Goal: Complete application form: Complete application form

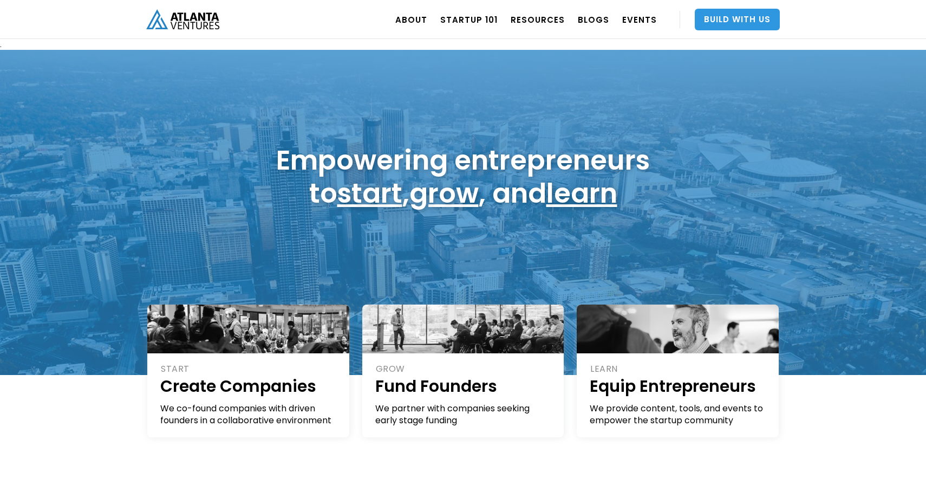
click at [723, 21] on link "Build With Us" at bounding box center [737, 20] width 85 height 22
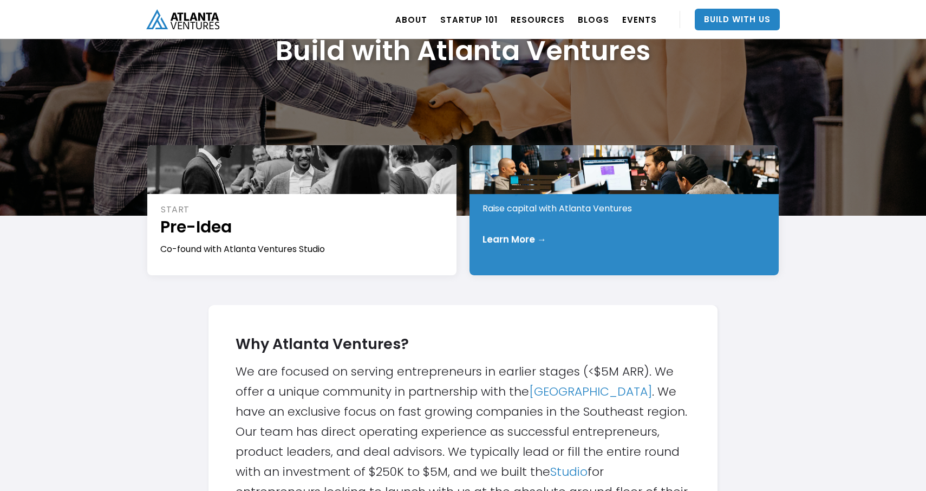
scroll to position [127, 0]
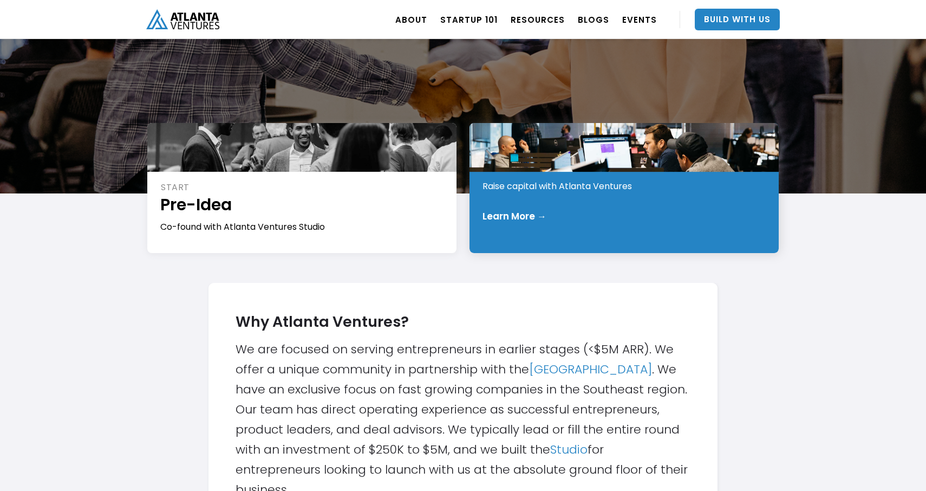
click at [586, 232] on div "INVEST Early Stage Raise capital with Atlanta Ventures Learn More →" at bounding box center [623, 188] width 309 height 130
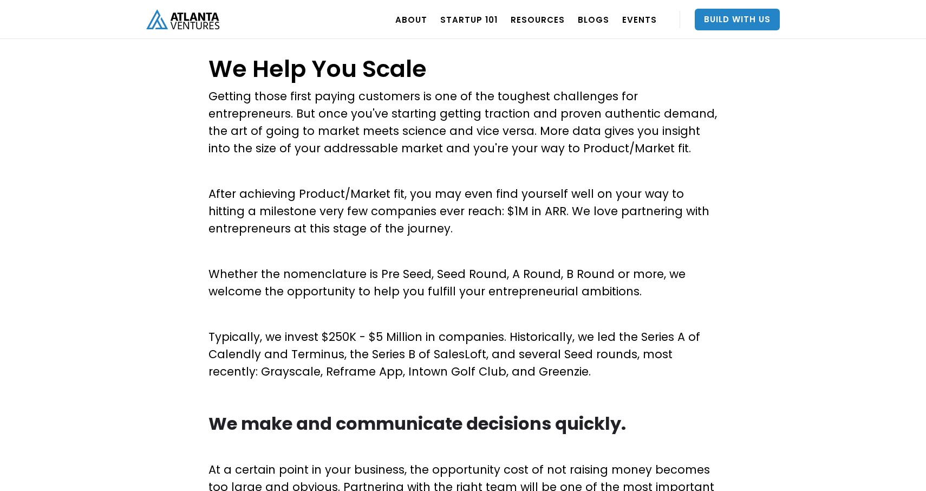
scroll to position [418, 0]
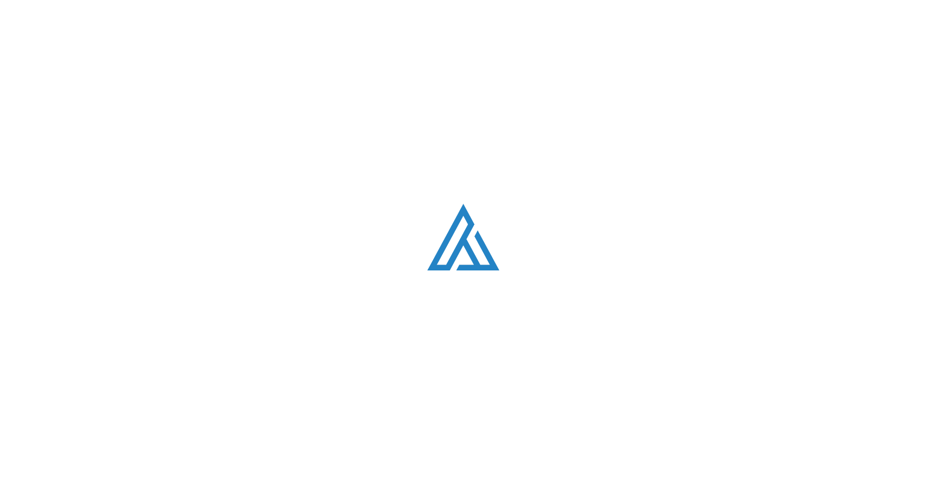
scroll to position [127, 0]
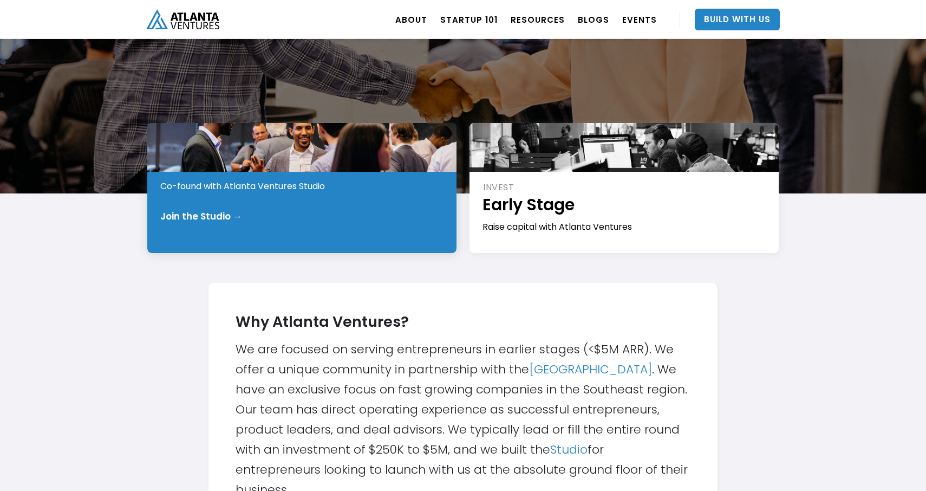
click at [296, 228] on div "START Pre-Idea Co-found with Atlanta Ventures Studio Join the Studio →" at bounding box center [301, 188] width 309 height 130
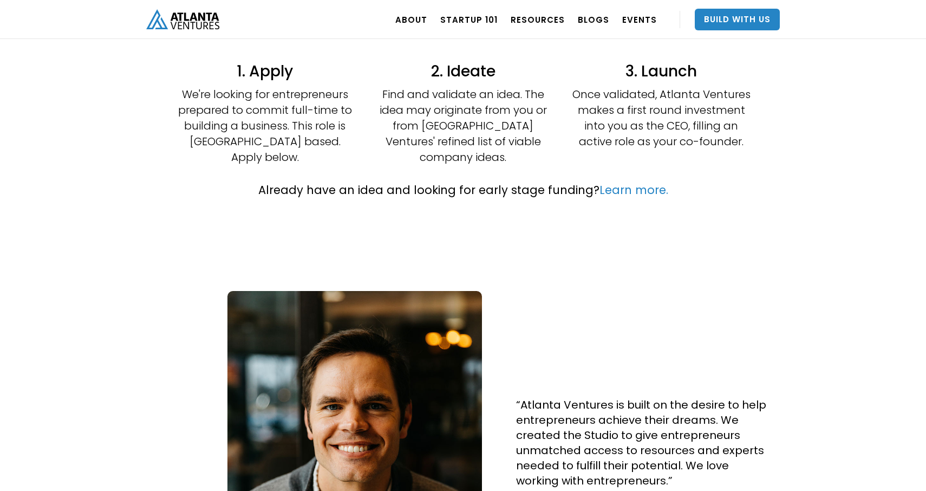
scroll to position [344, 0]
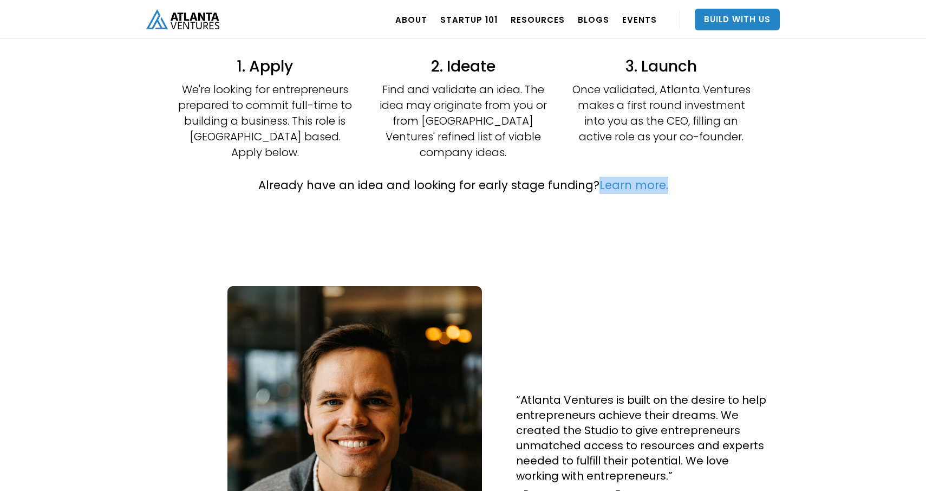
click at [617, 177] on link "Learn more." at bounding box center [633, 185] width 69 height 16
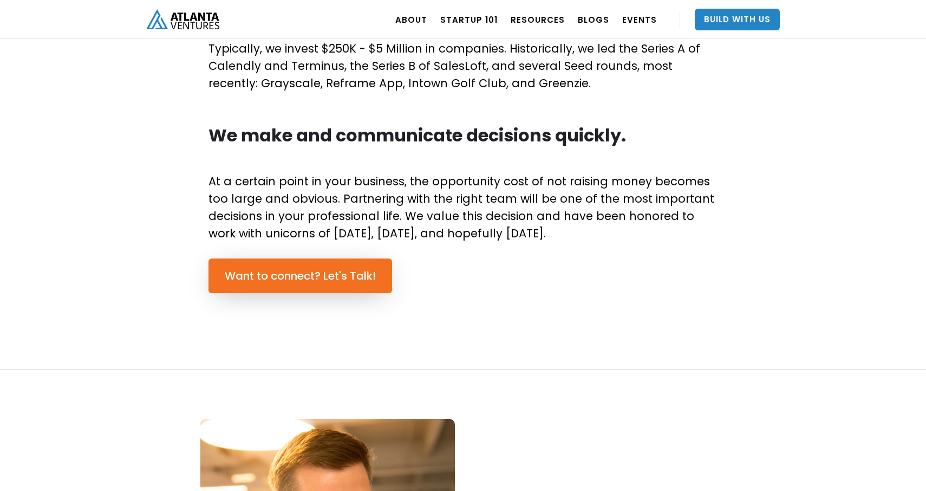
scroll to position [726, 0]
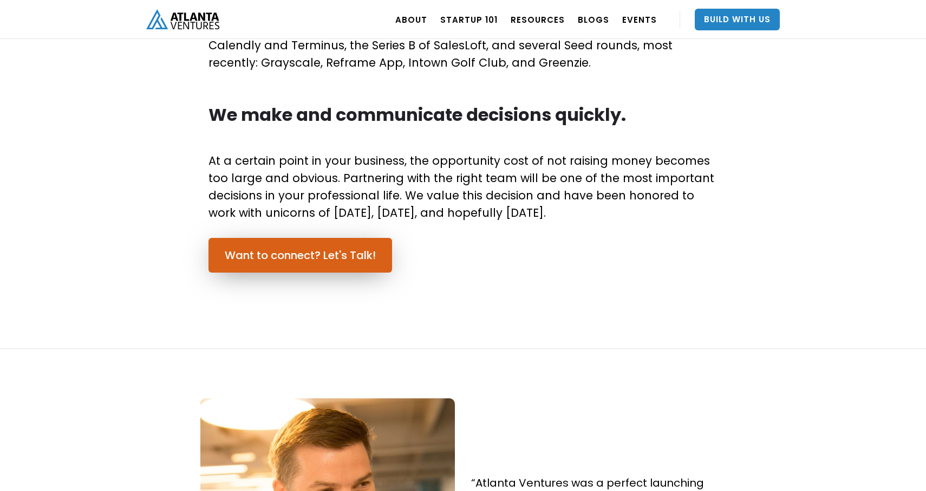
click at [353, 255] on link "Want to connect? Let's Talk!" at bounding box center [300, 255] width 184 height 35
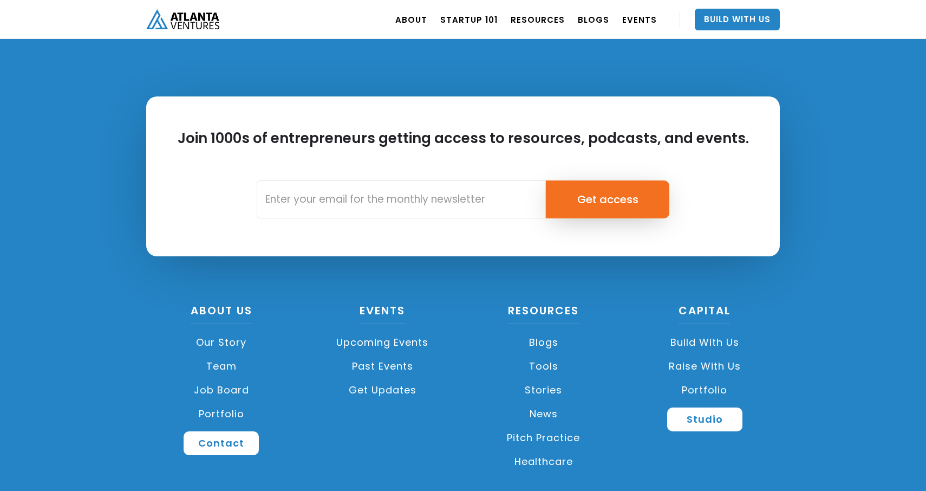
scroll to position [4007, 0]
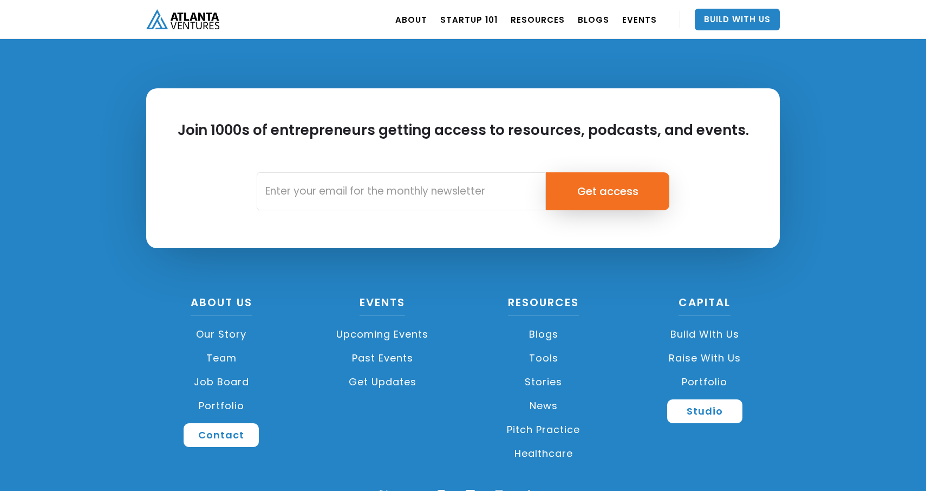
click at [228, 361] on link "Team" at bounding box center [221, 358] width 151 height 24
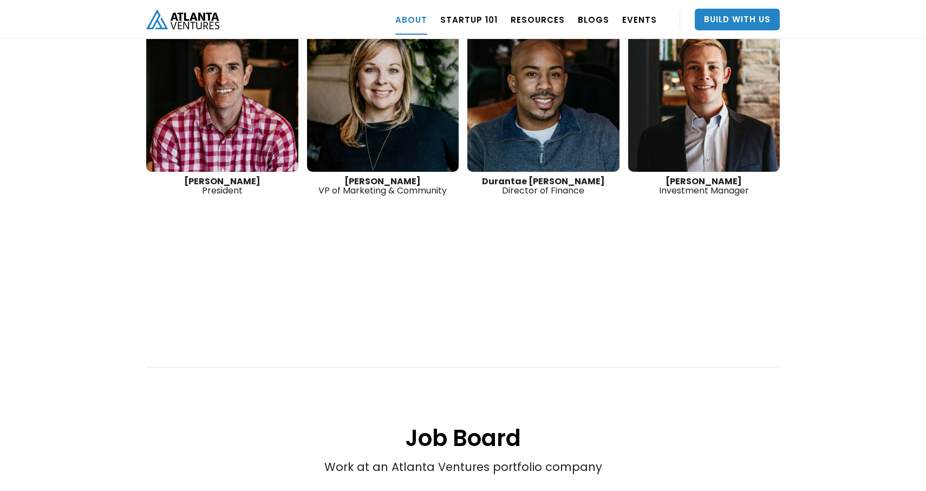
scroll to position [1714, 0]
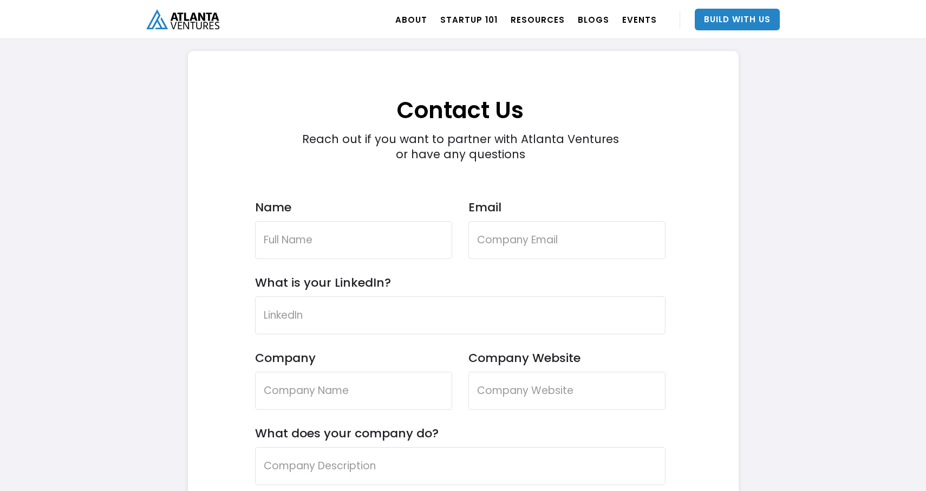
scroll to position [3079, 0]
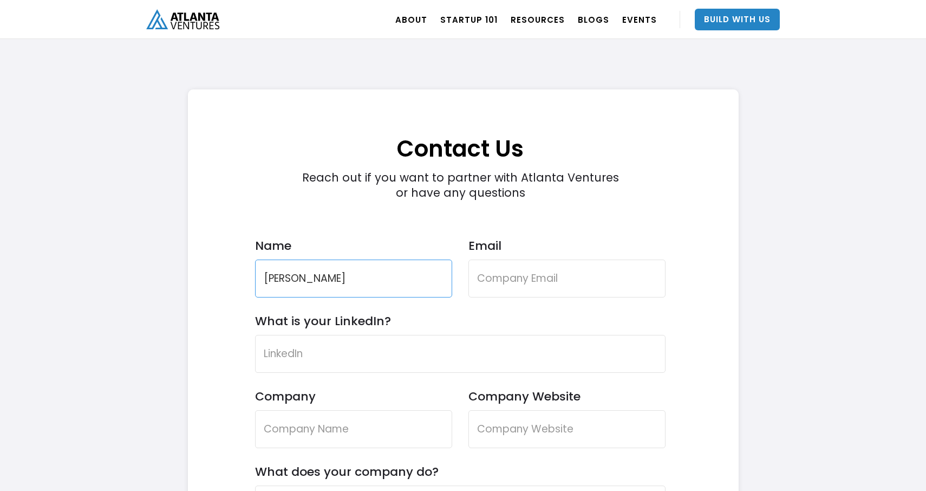
type input "[PERSON_NAME]"
type input "[EMAIL_ADDRESS][DOMAIN_NAME]"
click at [331, 430] on input "Company" at bounding box center [353, 429] width 197 height 38
type input "Loyal Locker"
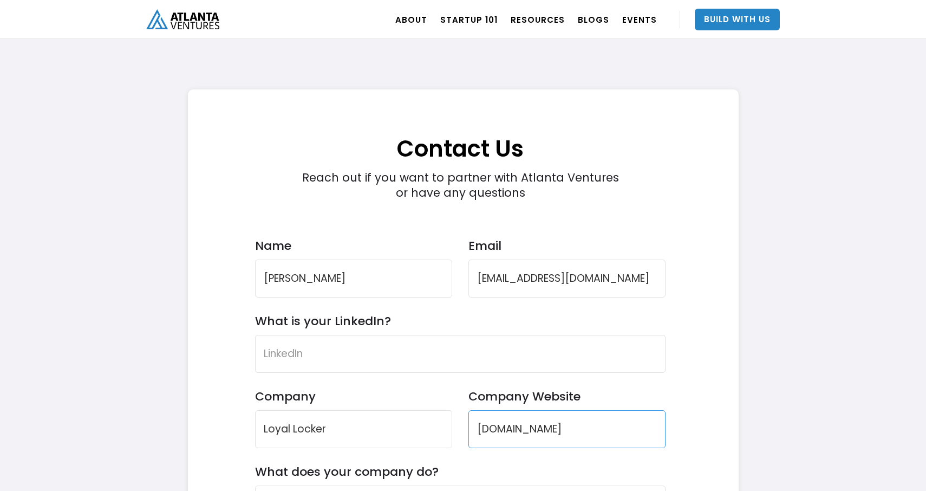
type input "[DOMAIN_NAME]"
click at [337, 365] on input "What is your LinkedIn?" at bounding box center [460, 354] width 410 height 38
paste input "[URL][DOMAIN_NAME]"
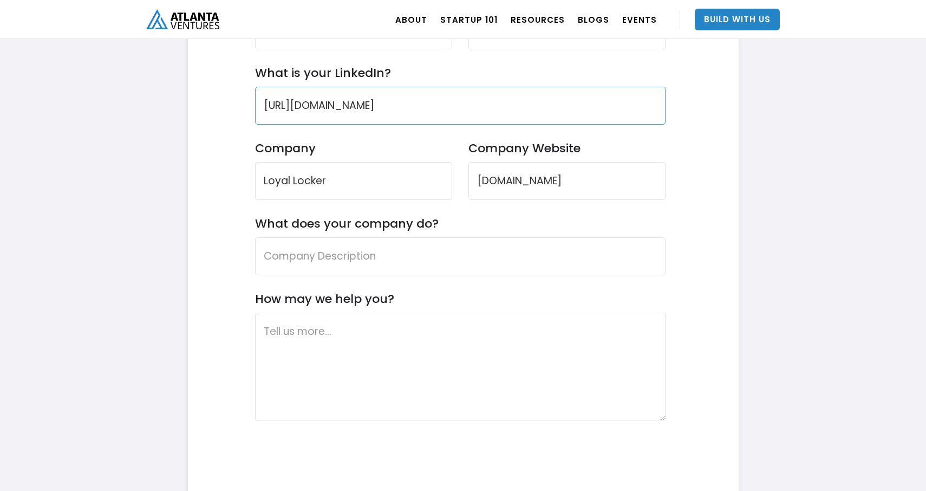
scroll to position [3340, 0]
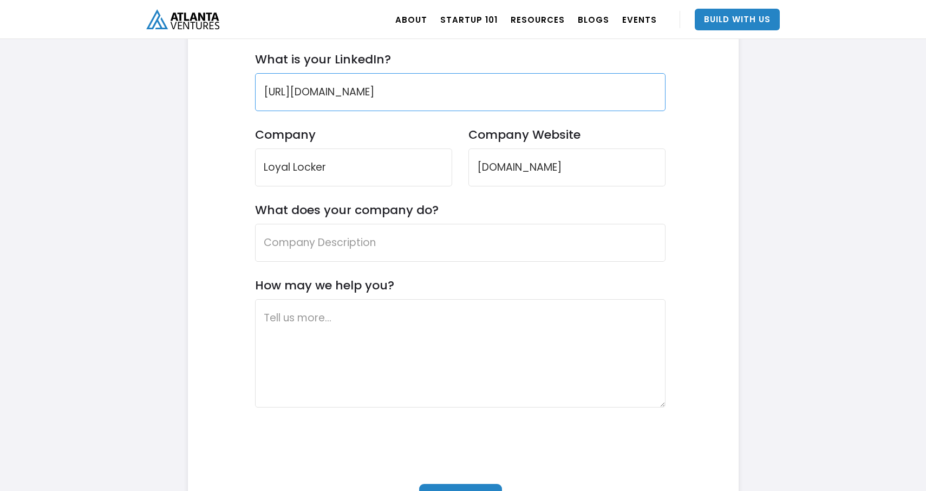
type input "[URL][DOMAIN_NAME]"
click at [413, 244] on input "What does your company do?" at bounding box center [460, 243] width 410 height 38
click at [466, 230] on input "What does your company do?" at bounding box center [460, 243] width 410 height 38
paste input "Loyalty platform built for minority-owned businesses to elevate customer engage…"
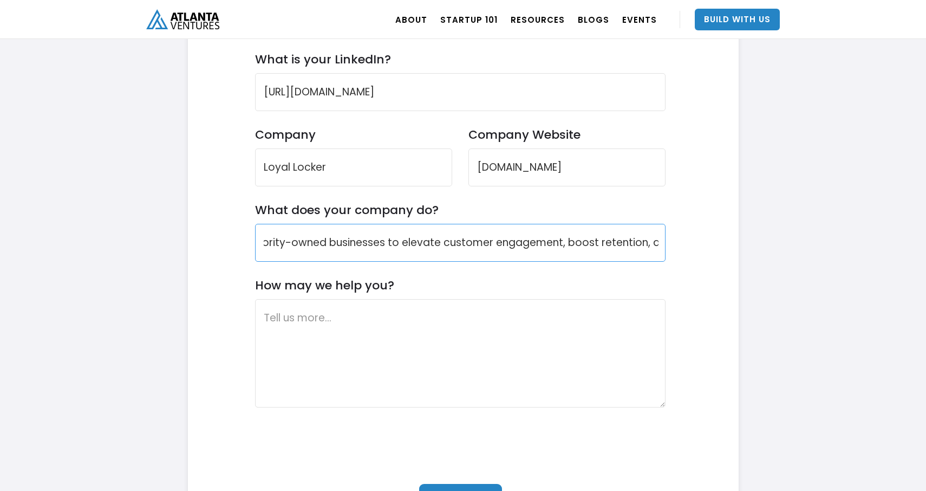
scroll to position [0, 0]
drag, startPoint x: 466, startPoint y: 240, endPoint x: 223, endPoint y: 226, distance: 243.6
click at [223, 226] on div "Contact Us Reach out if you want to partner with Atlanta Ventures or have any q…" at bounding box center [460, 192] width 513 height 728
type input "Loyalty platform built for minority-owned businesses to elevate customer engage…"
click at [281, 334] on textarea "How may we help you?" at bounding box center [460, 353] width 410 height 108
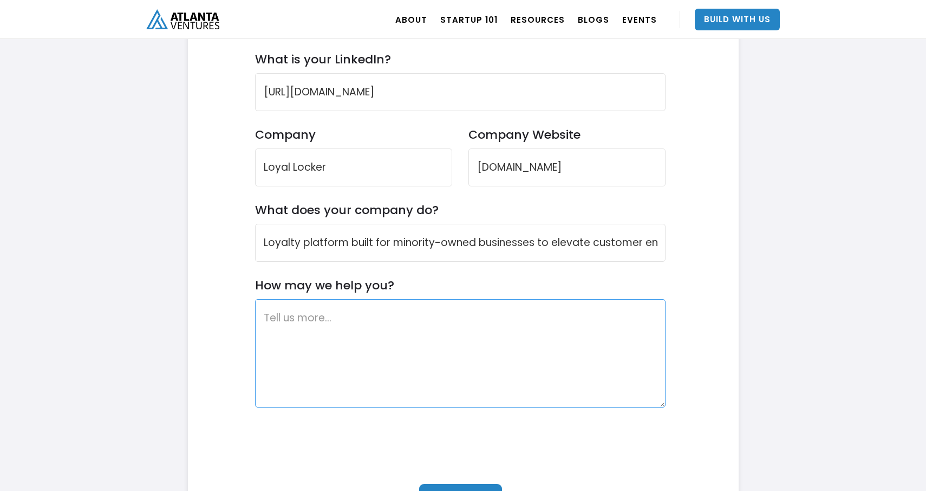
click at [290, 326] on textarea "How may we help you?" at bounding box center [460, 353] width 410 height 108
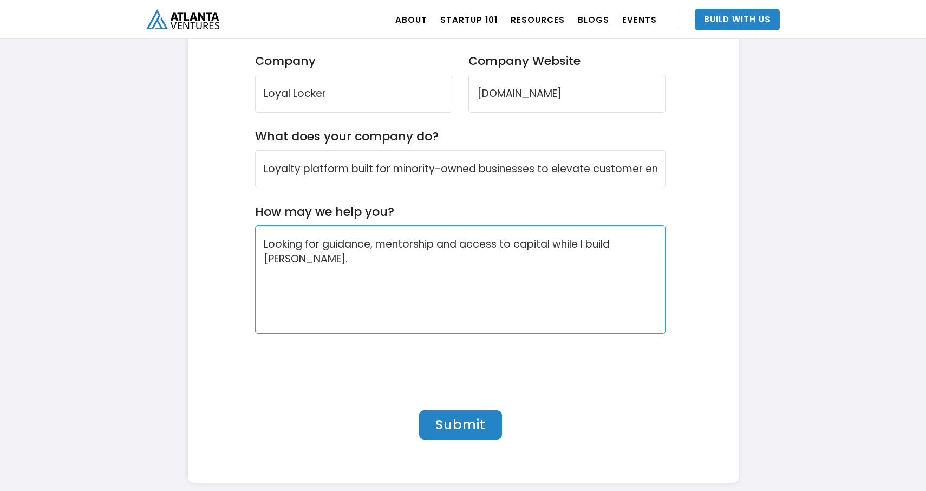
scroll to position [3413, 0]
type textarea "Looking for guidance, mentorship and access to capital while I build [PERSON_NA…"
click at [447, 425] on input "Submit" at bounding box center [460, 424] width 83 height 29
type input "Please wait..."
